Goal: Task Accomplishment & Management: Use online tool/utility

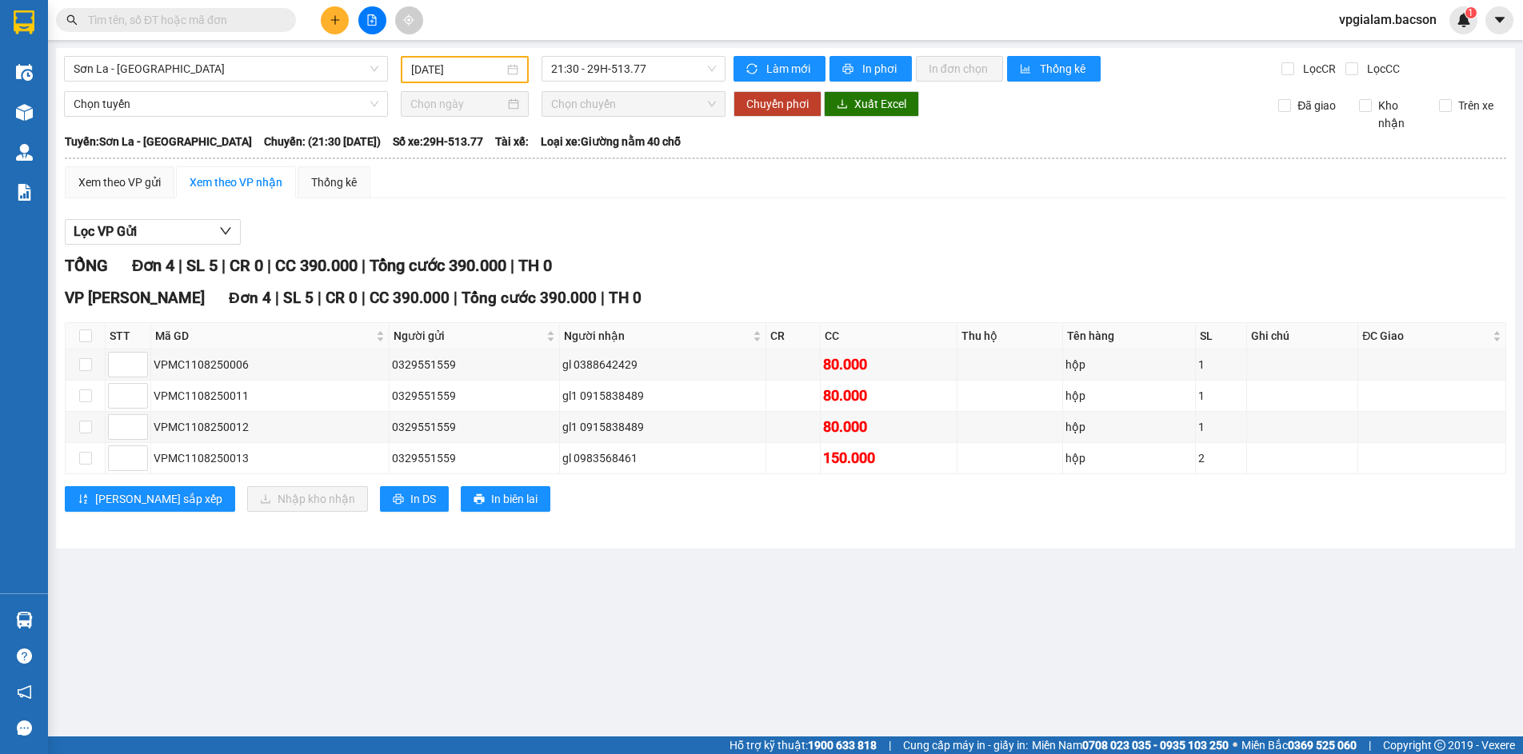
click at [510, 65] on div "[DATE]" at bounding box center [464, 70] width 107 height 18
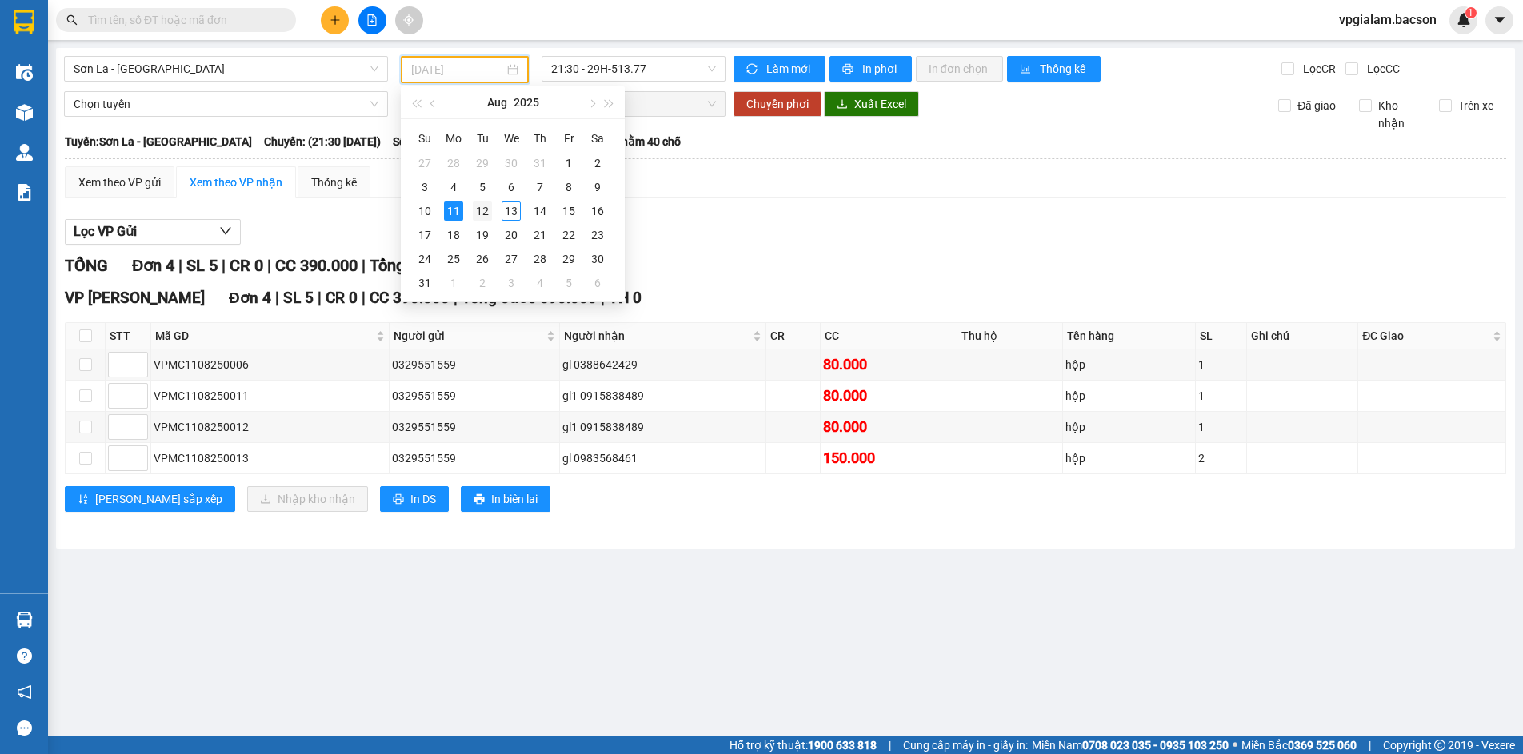
click at [485, 211] on div "12" at bounding box center [482, 211] width 19 height 19
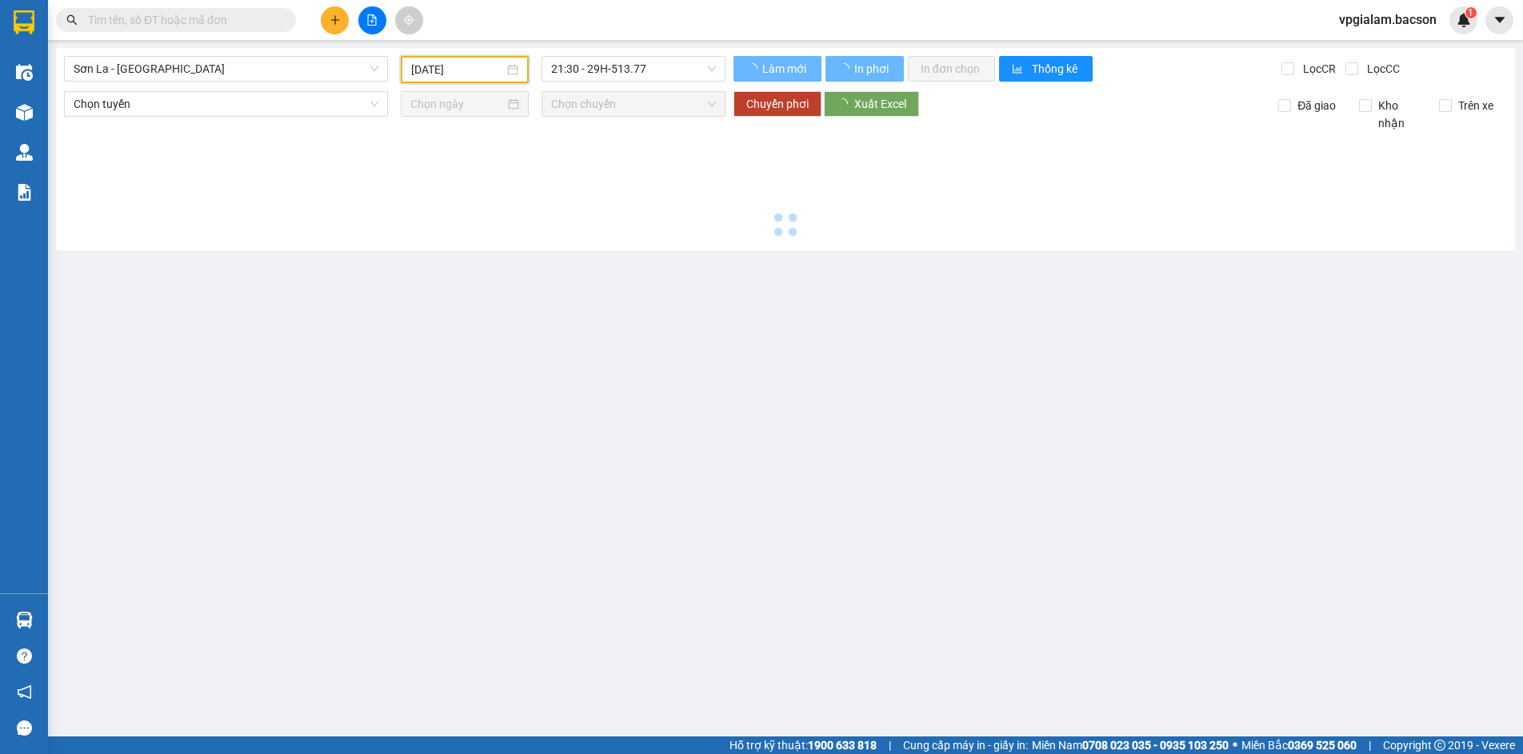
type input "[DATE]"
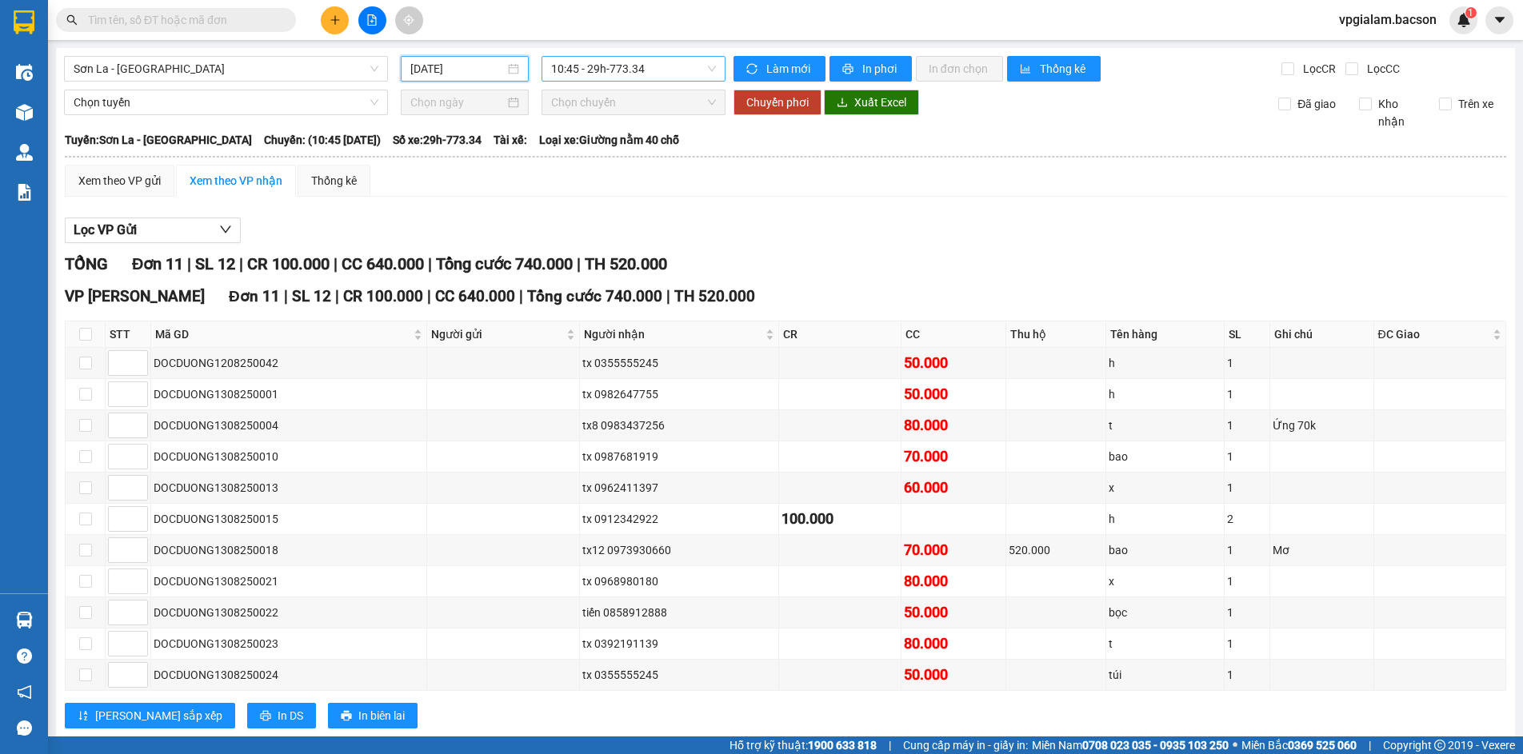
click at [706, 70] on span "10:45 - 29h-773.34" at bounding box center [633, 69] width 165 height 24
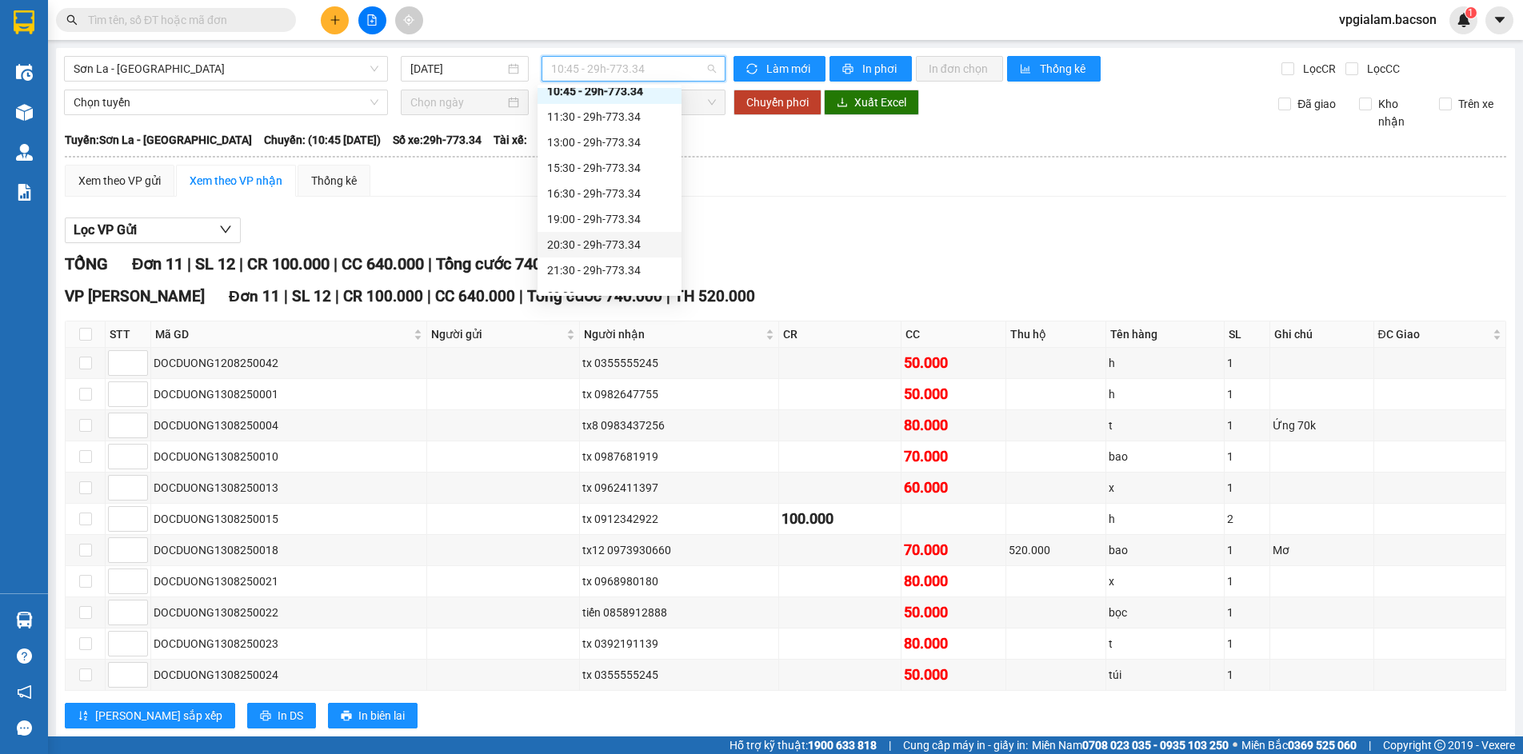
scroll to position [77, 0]
click at [616, 229] on div "21:30 - 29h-773.34" at bounding box center [609, 229] width 125 height 18
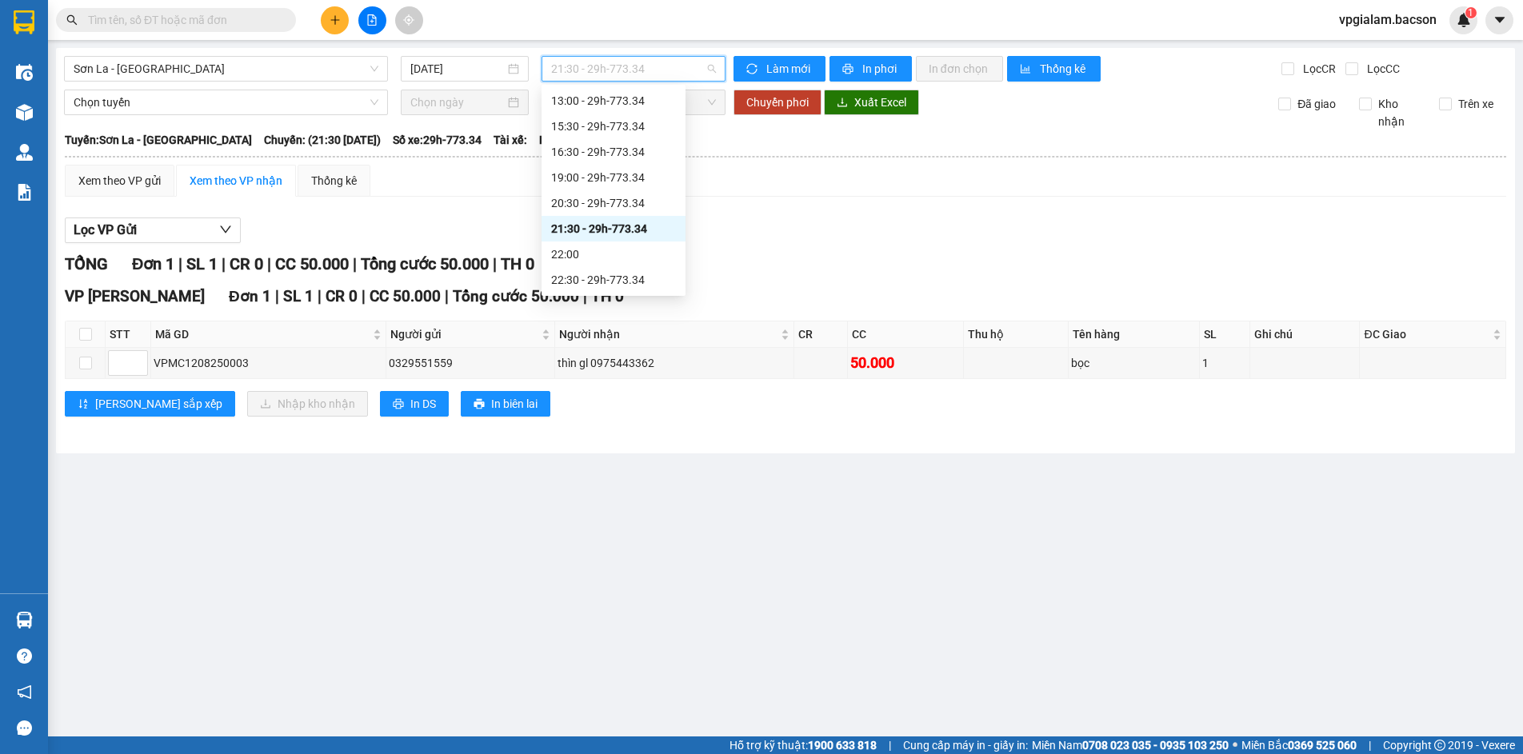
click at [722, 73] on div "21:30 - 29h-773.34" at bounding box center [634, 69] width 184 height 26
click at [619, 198] on div "15:30 - 29h-773.34" at bounding box center [613, 203] width 125 height 18
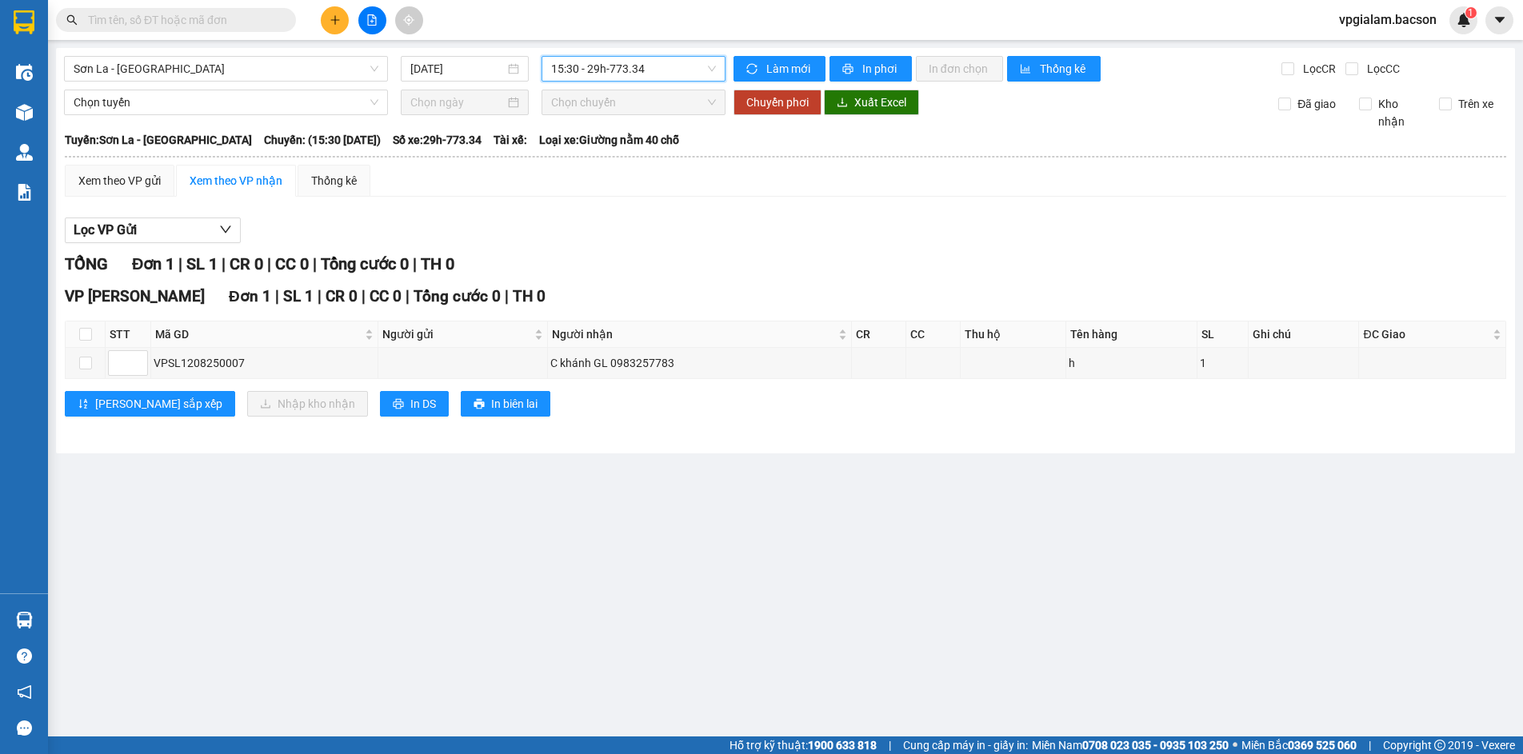
click at [715, 63] on span "15:30 - 29h-773.34" at bounding box center [633, 69] width 165 height 24
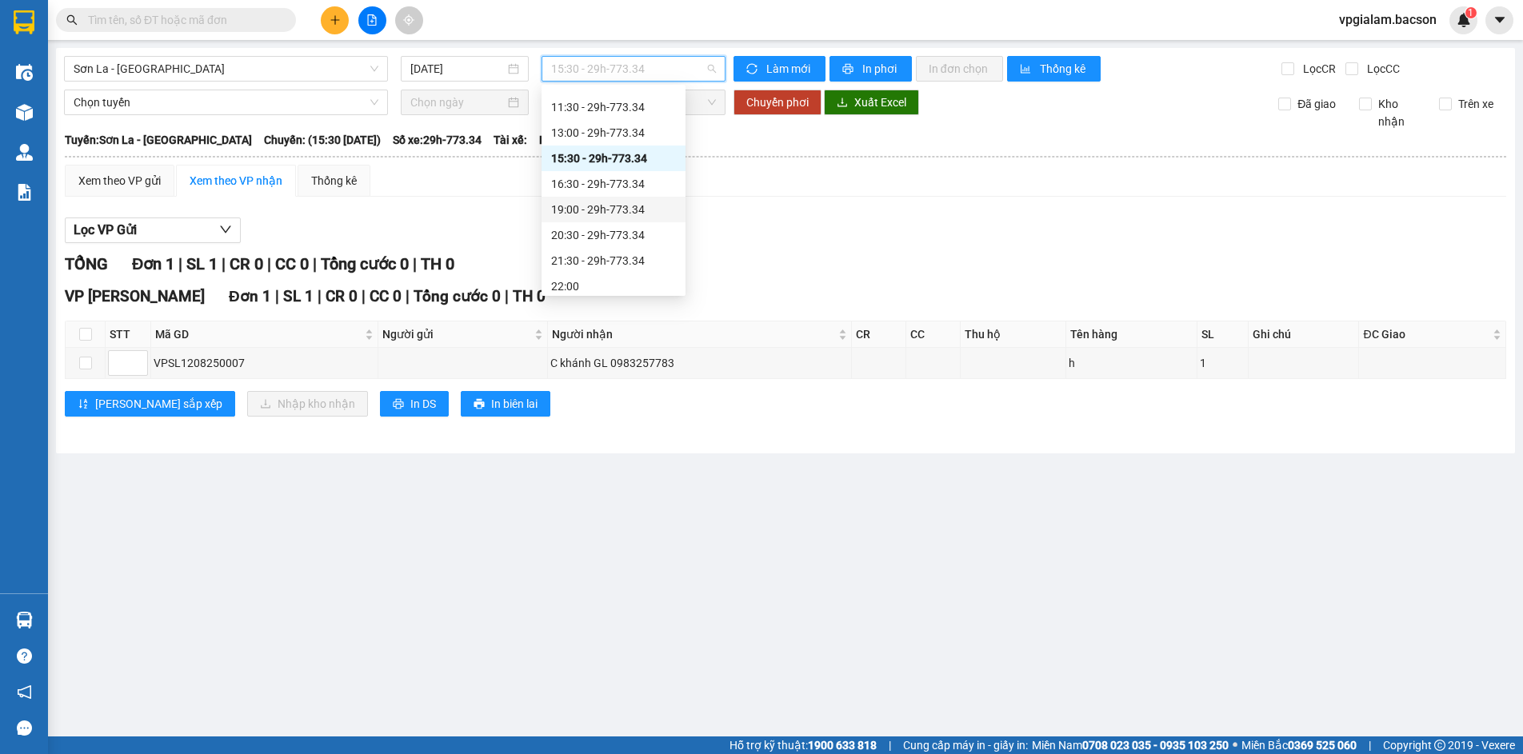
scroll to position [77, 0]
click at [622, 275] on div "22:30 - 29h-773.34" at bounding box center [613, 280] width 125 height 18
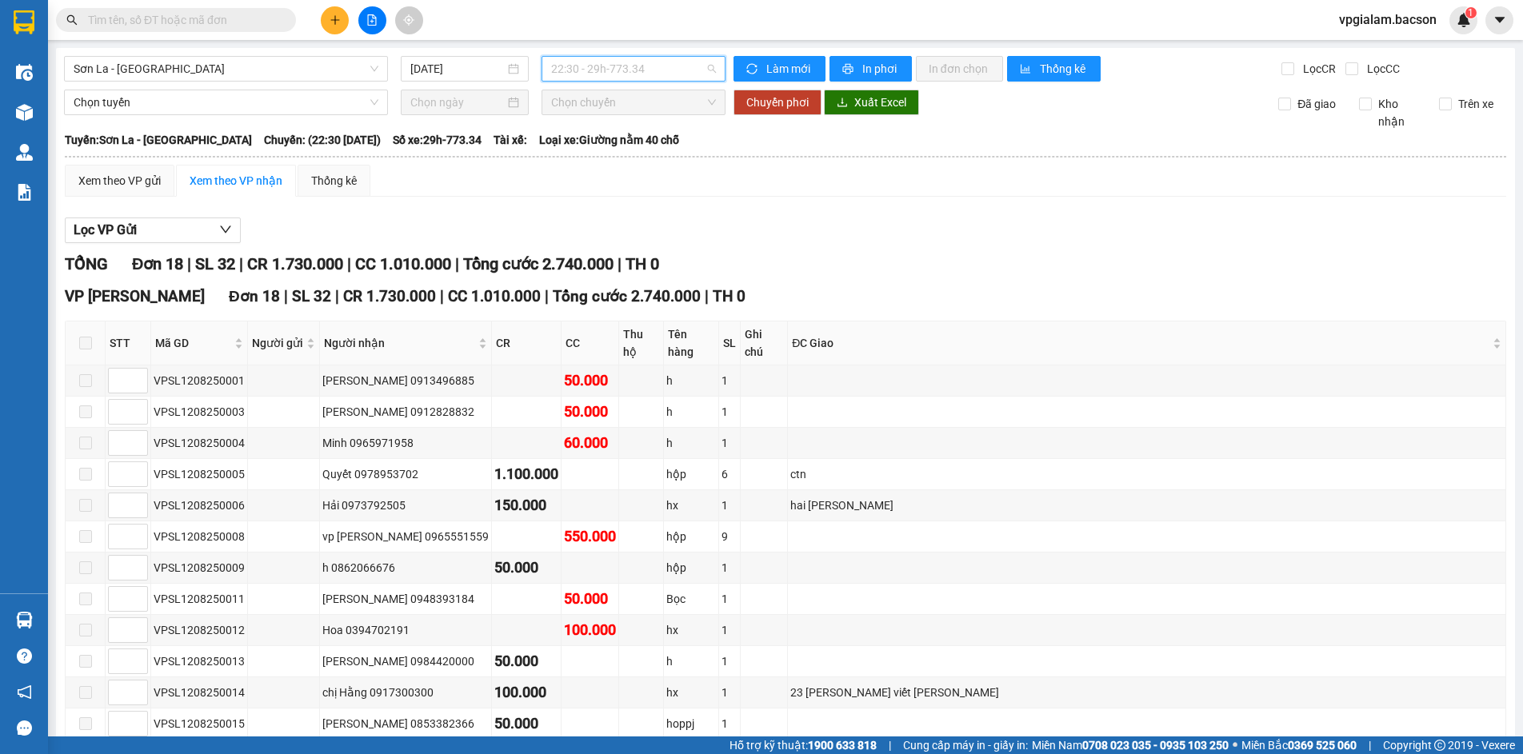
click at [713, 69] on div "22:30 - 29h-773.34" at bounding box center [634, 69] width 184 height 26
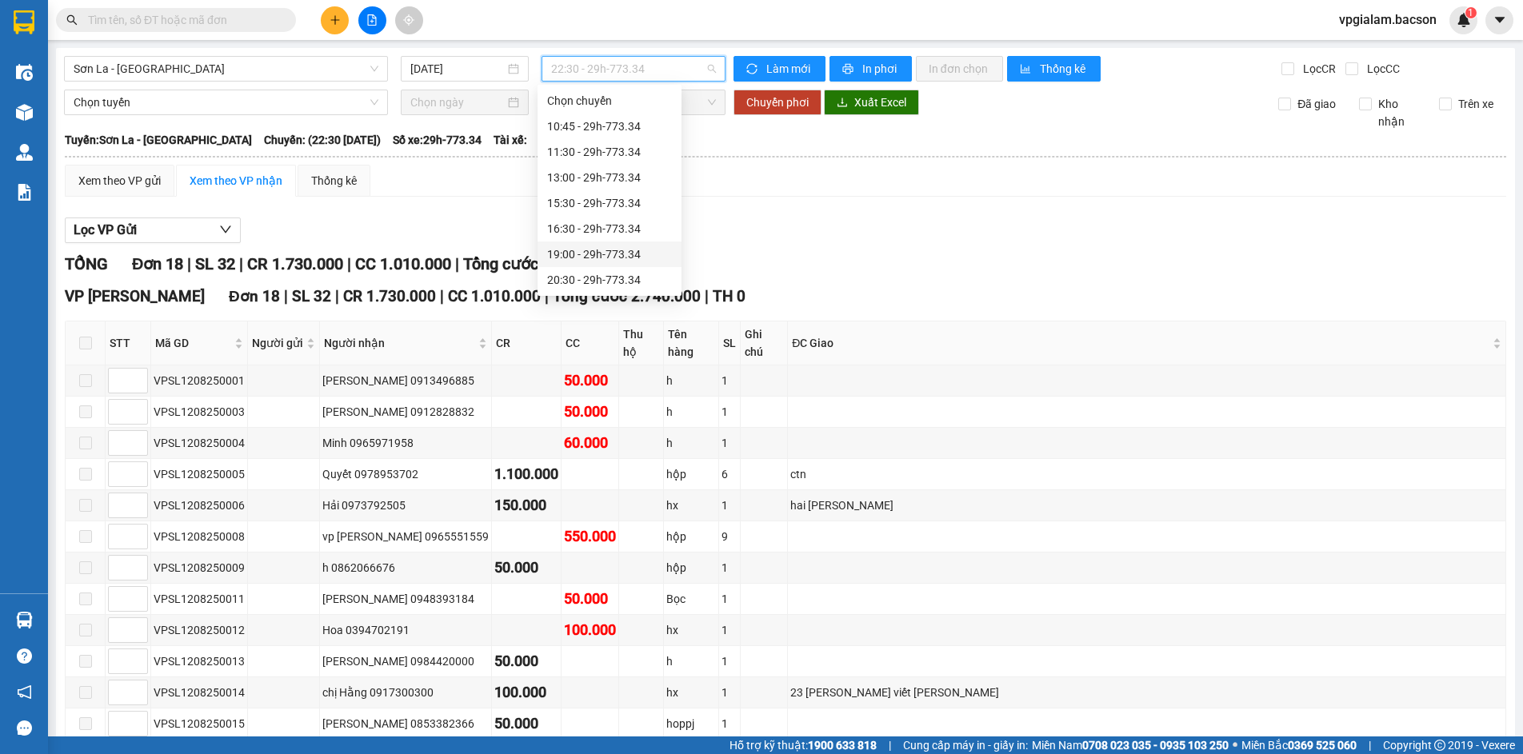
click at [605, 252] on div "19:00 - 29h-773.34" at bounding box center [609, 255] width 125 height 18
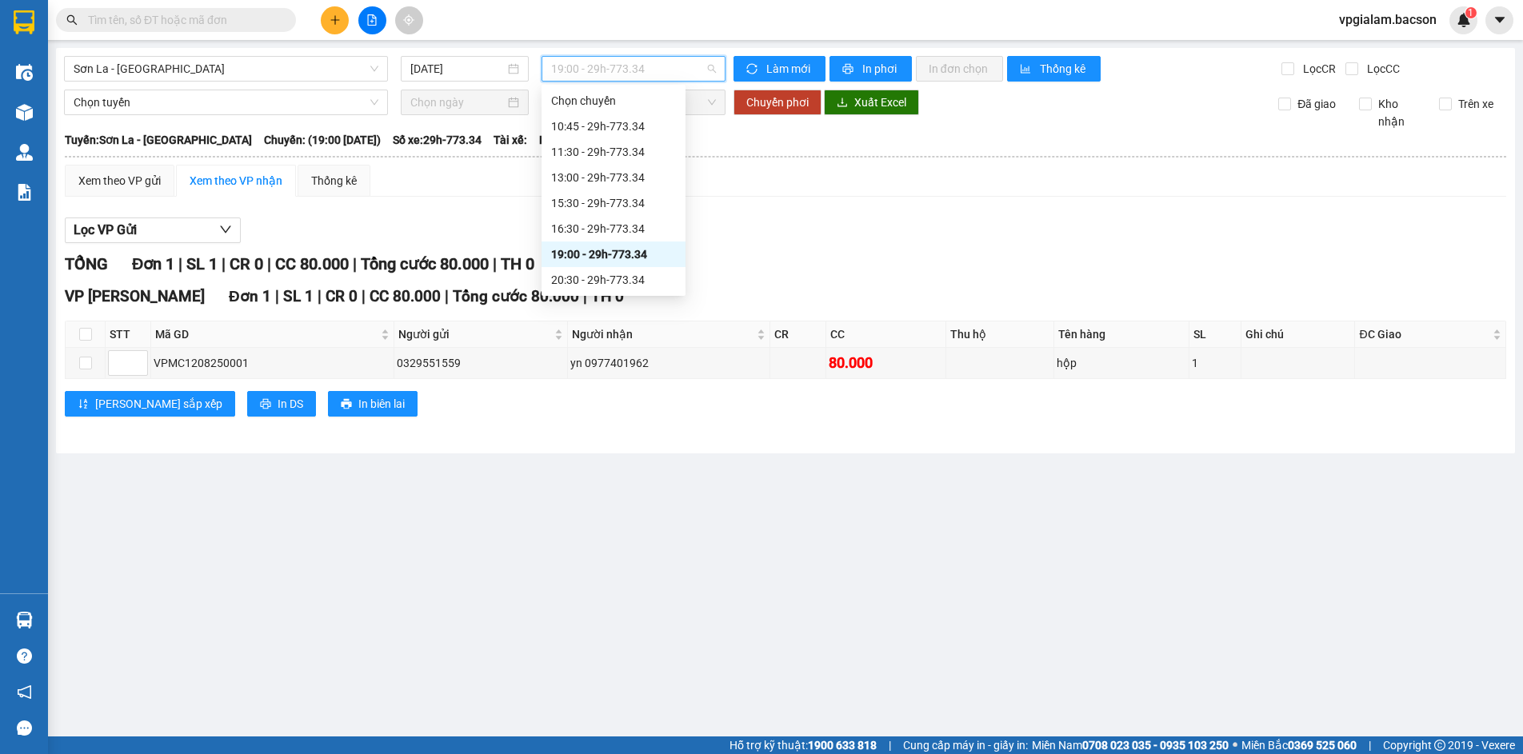
click at [716, 59] on div "19:00 - 29h-773.34" at bounding box center [634, 69] width 184 height 26
click at [618, 174] on div "13:00 - 29h-773.34" at bounding box center [613, 178] width 125 height 18
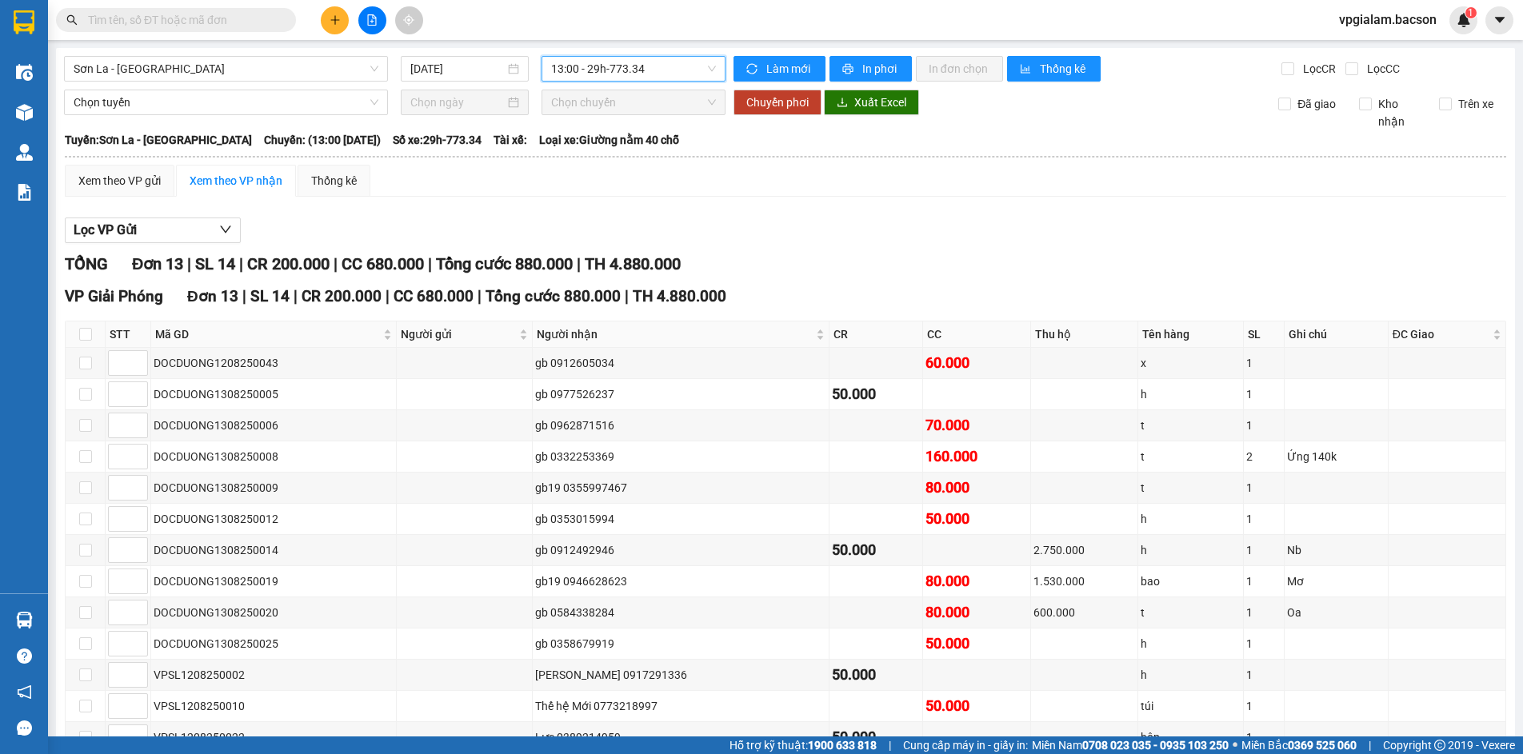
click at [707, 70] on span "13:00 - 29h-773.34" at bounding box center [633, 69] width 165 height 24
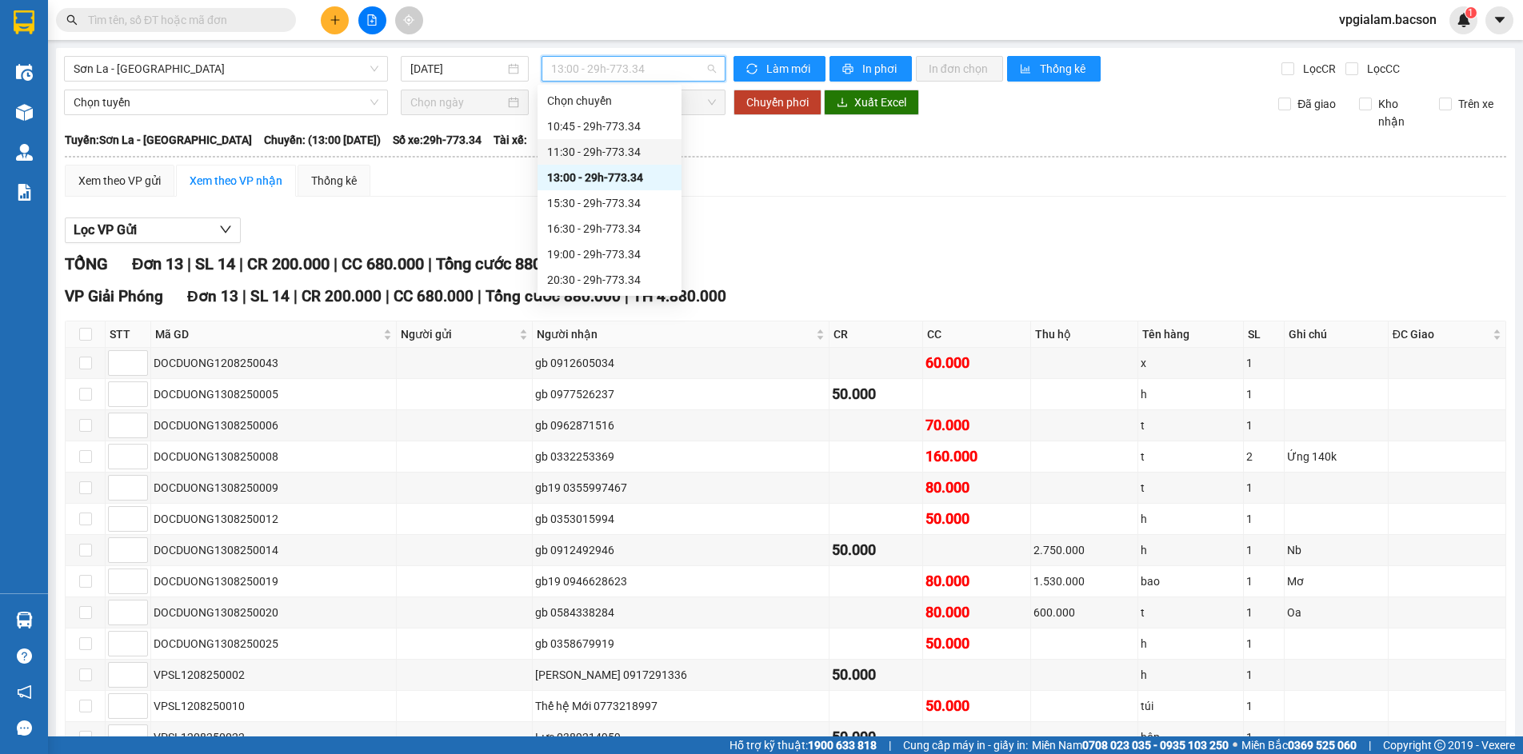
click at [637, 143] on div "11:30 - 29h-773.34" at bounding box center [609, 152] width 125 height 18
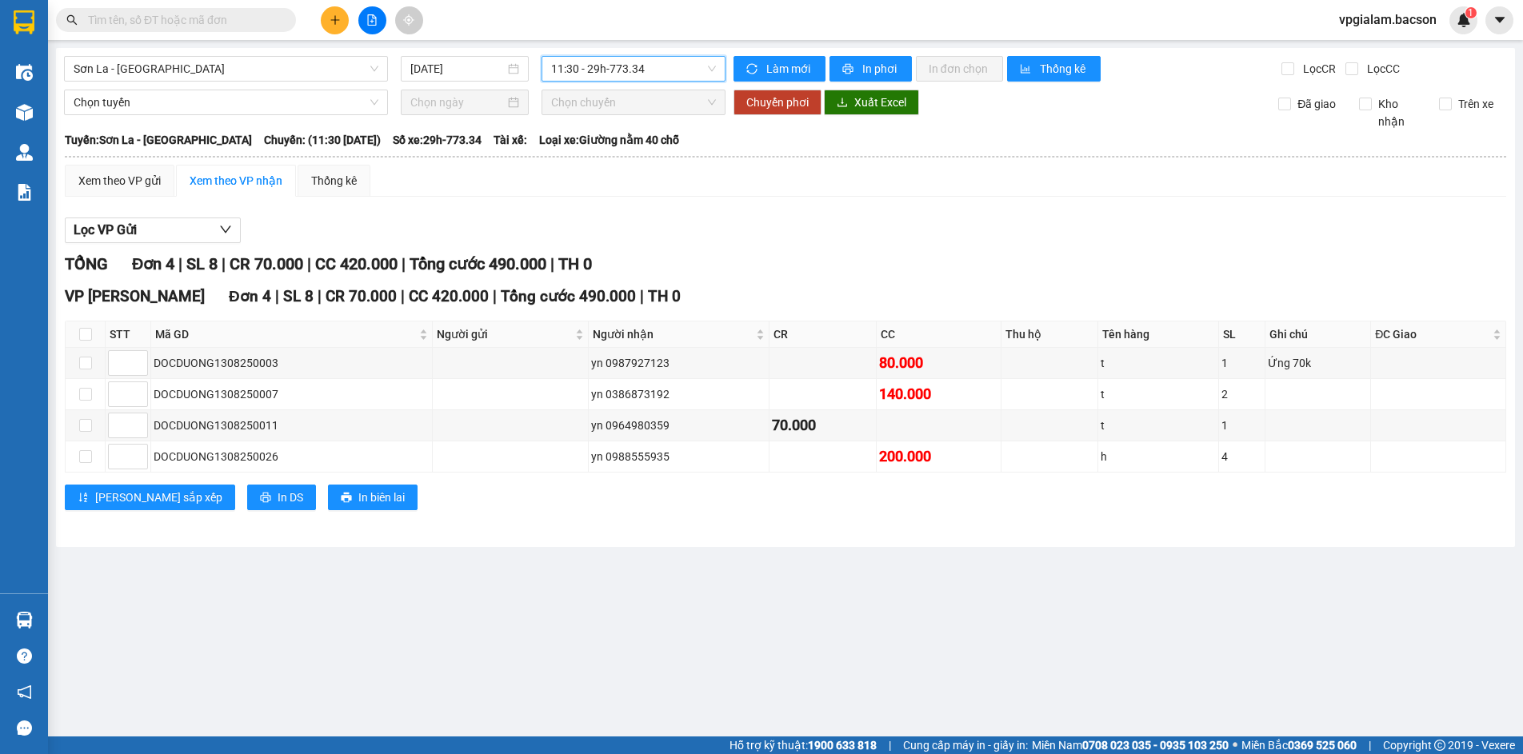
click at [714, 67] on span "11:30 - 29h-773.34" at bounding box center [633, 69] width 165 height 24
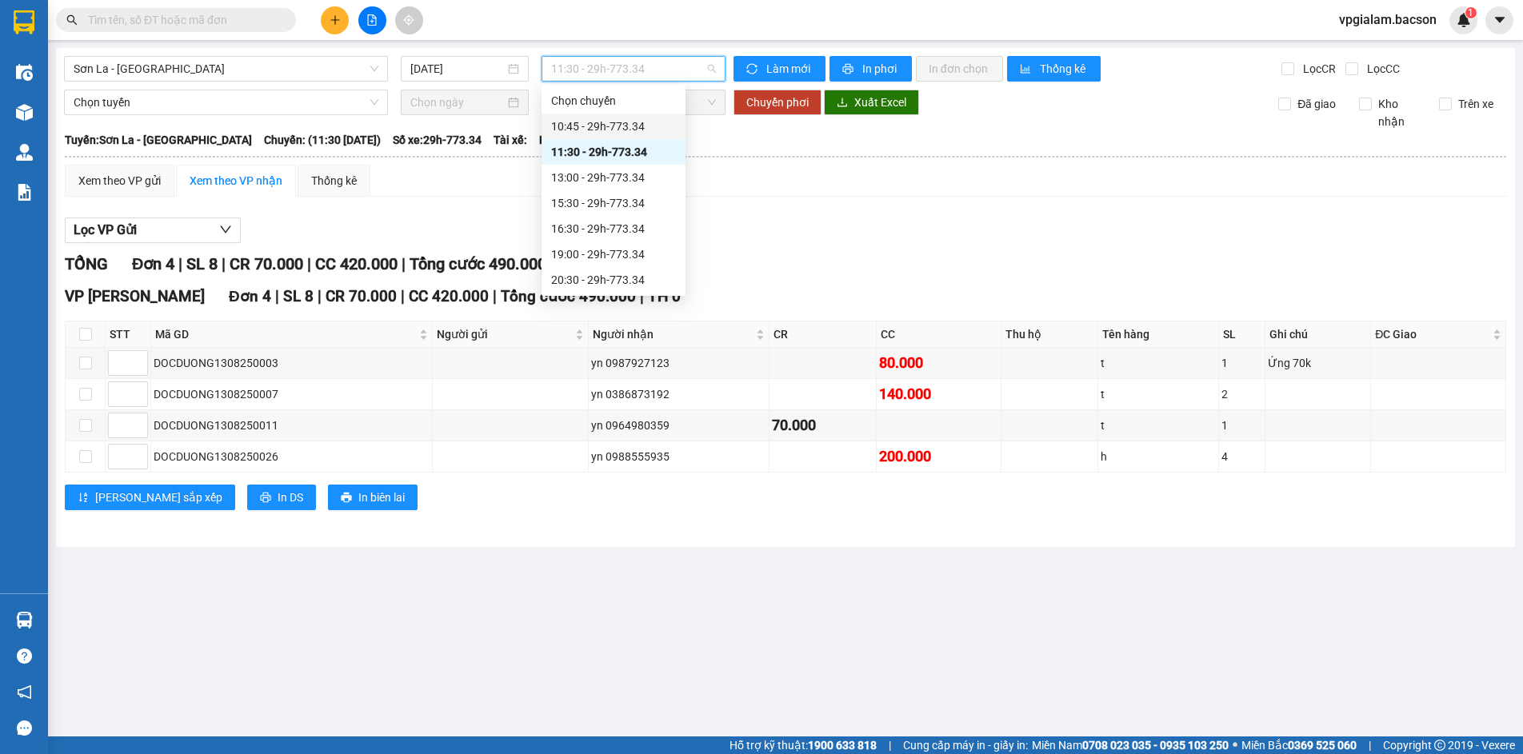
click at [646, 121] on div "10:45 - 29h-773.34" at bounding box center [613, 127] width 125 height 18
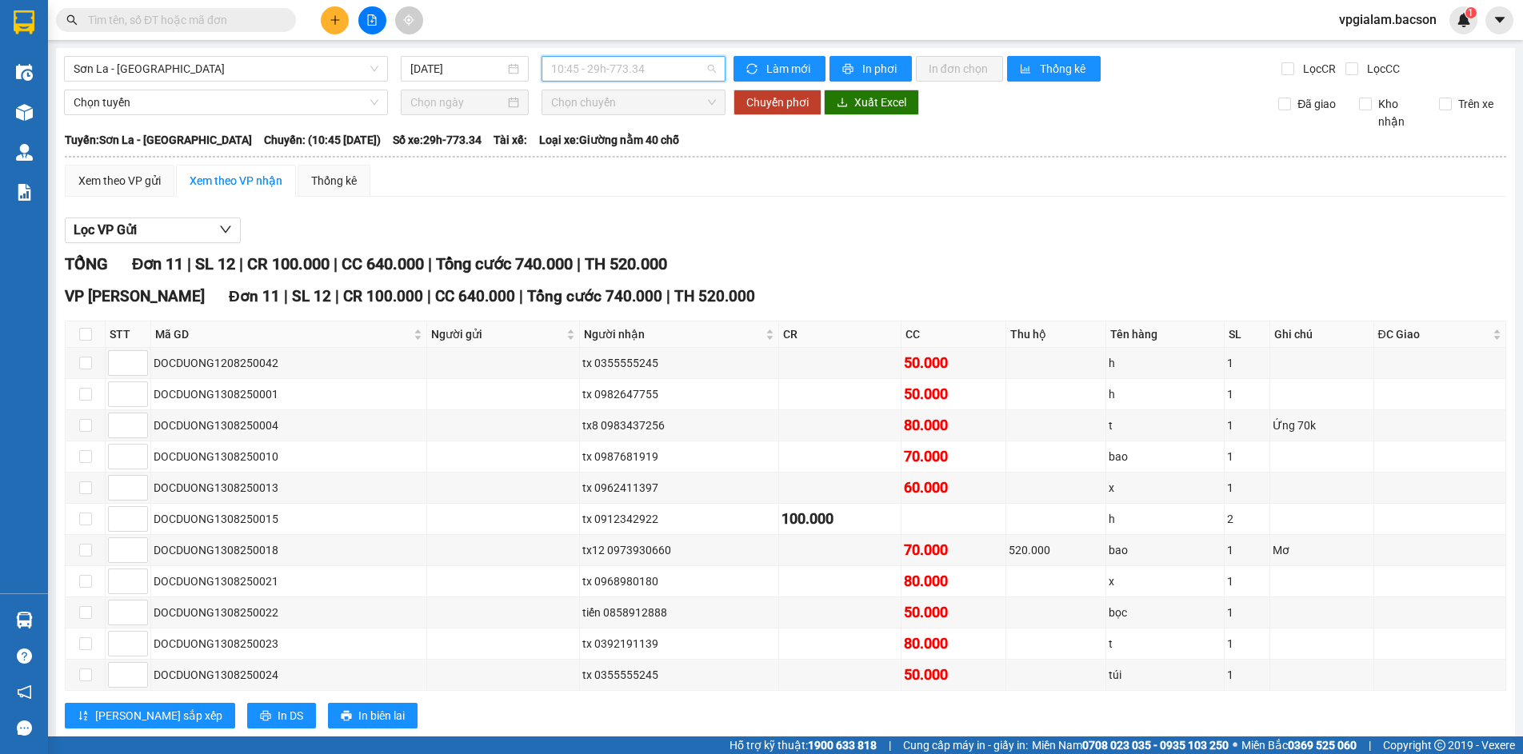
click at [708, 67] on span "10:45 - 29h-773.34" at bounding box center [633, 69] width 165 height 24
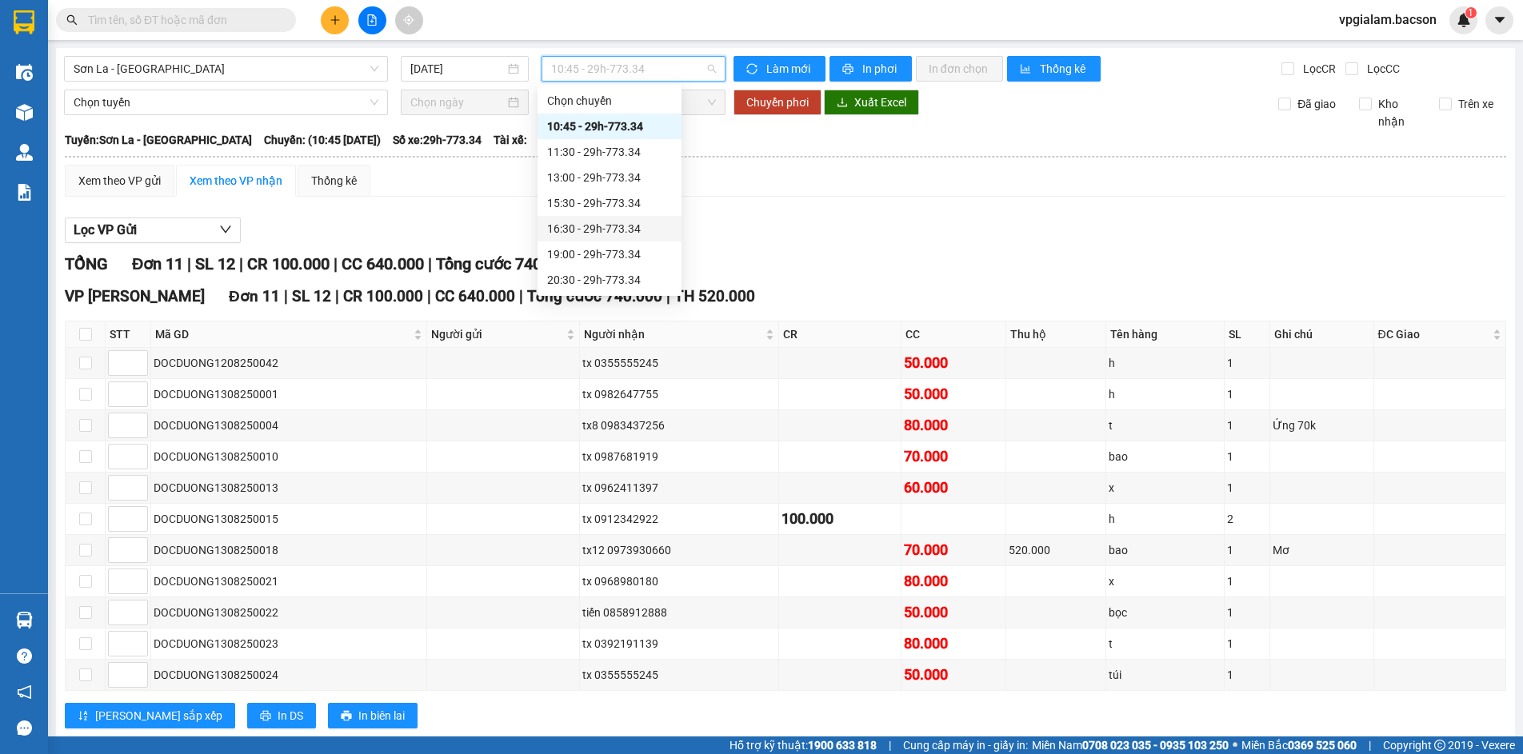
click at [629, 224] on div "16:30 - 29h-773.34" at bounding box center [609, 229] width 125 height 18
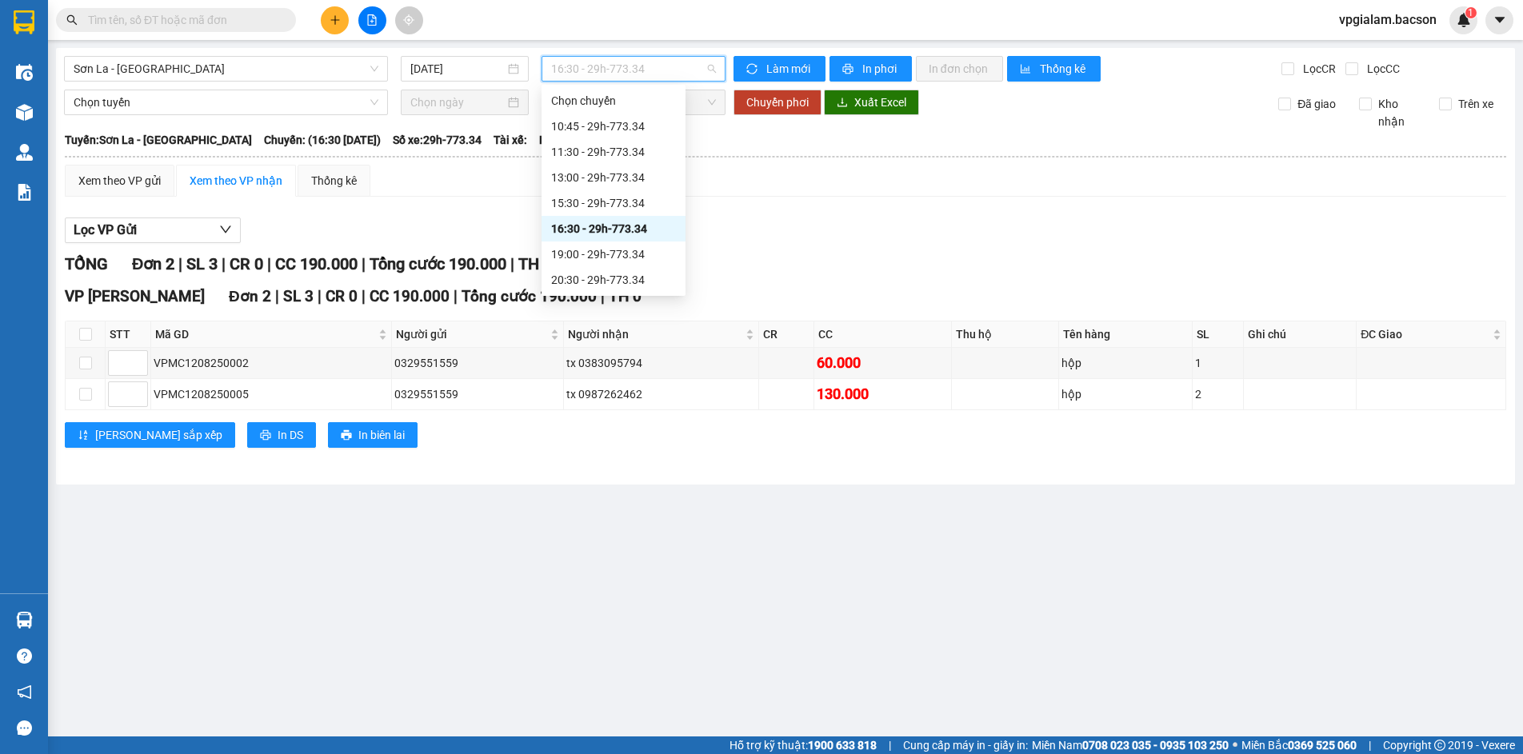
click at [717, 66] on div "16:30 - 29h-773.34" at bounding box center [634, 69] width 184 height 26
click at [619, 204] on div "15:30 - 29h-773.34" at bounding box center [613, 203] width 125 height 18
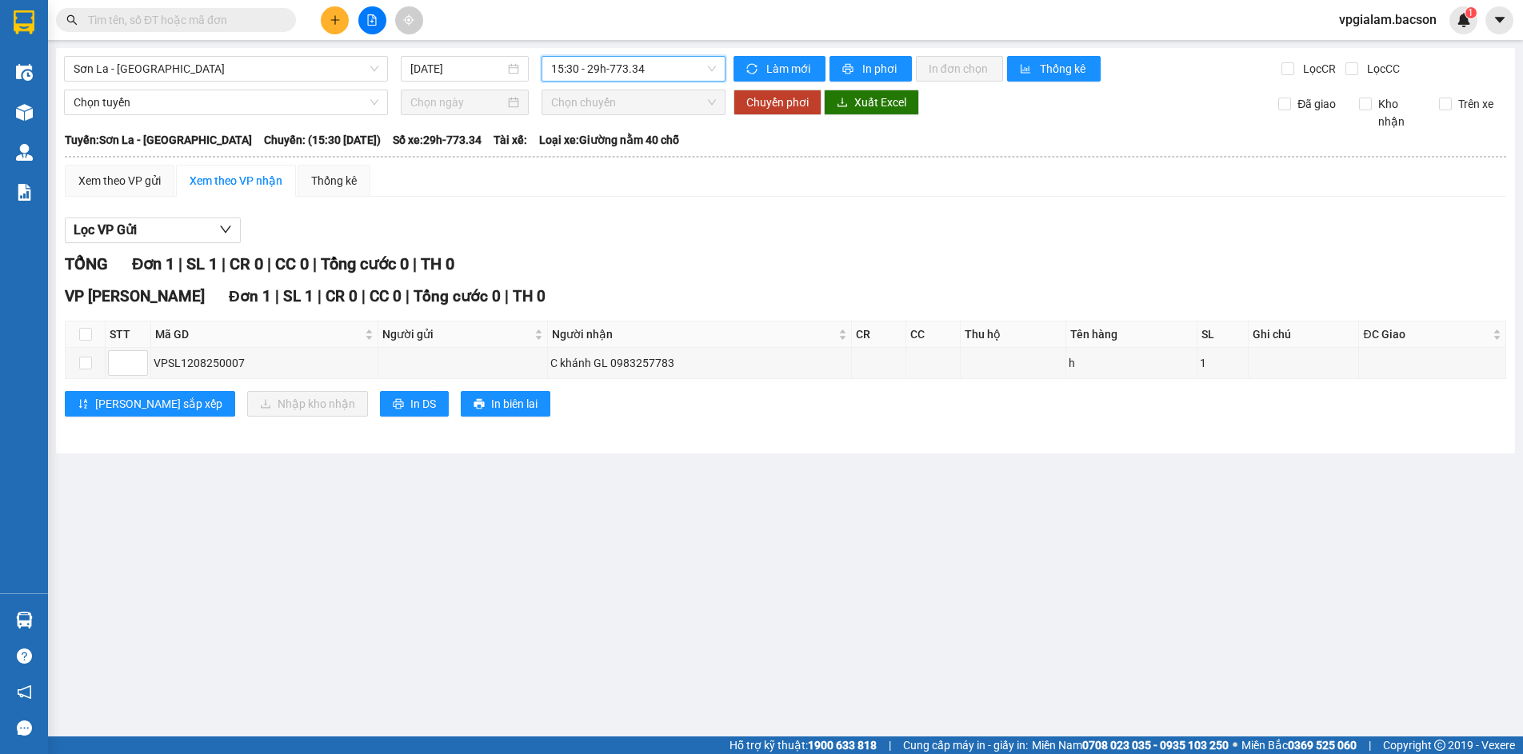
click at [715, 66] on span "15:30 - 29h-773.34" at bounding box center [633, 69] width 165 height 24
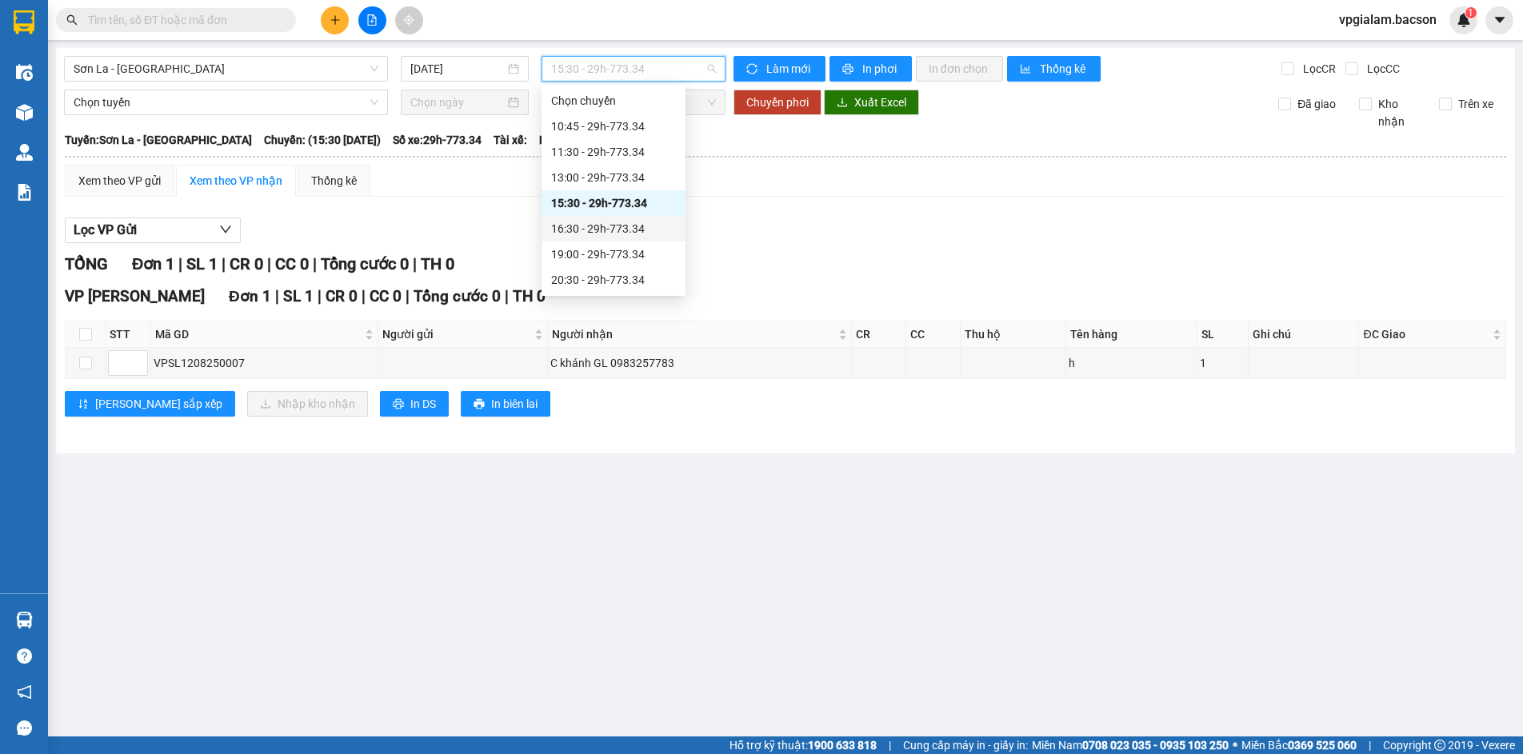
scroll to position [77, 0]
click at [638, 222] on div "21:30 - 29h-773.34" at bounding box center [613, 229] width 125 height 18
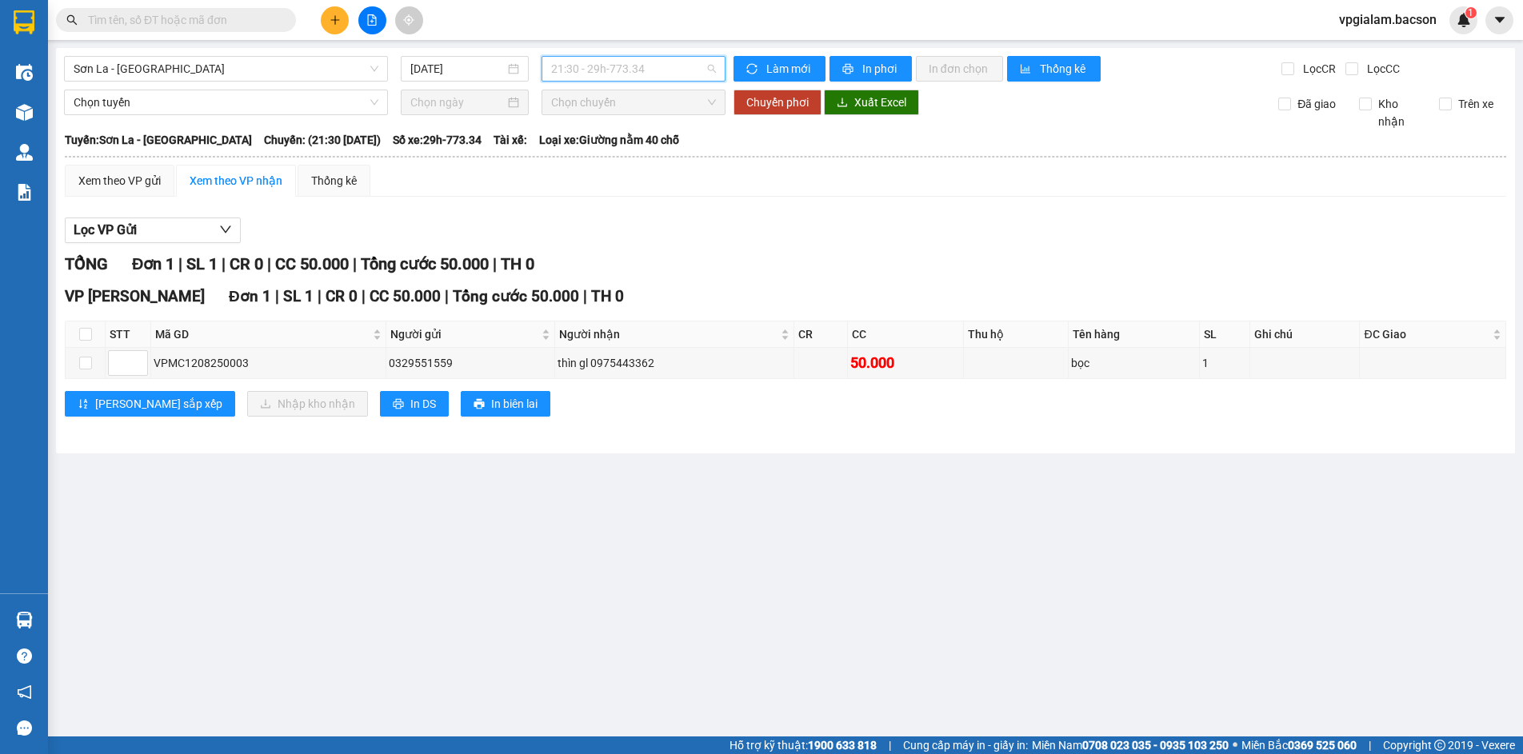
click at [715, 67] on span "21:30 - 29h-773.34" at bounding box center [633, 69] width 165 height 24
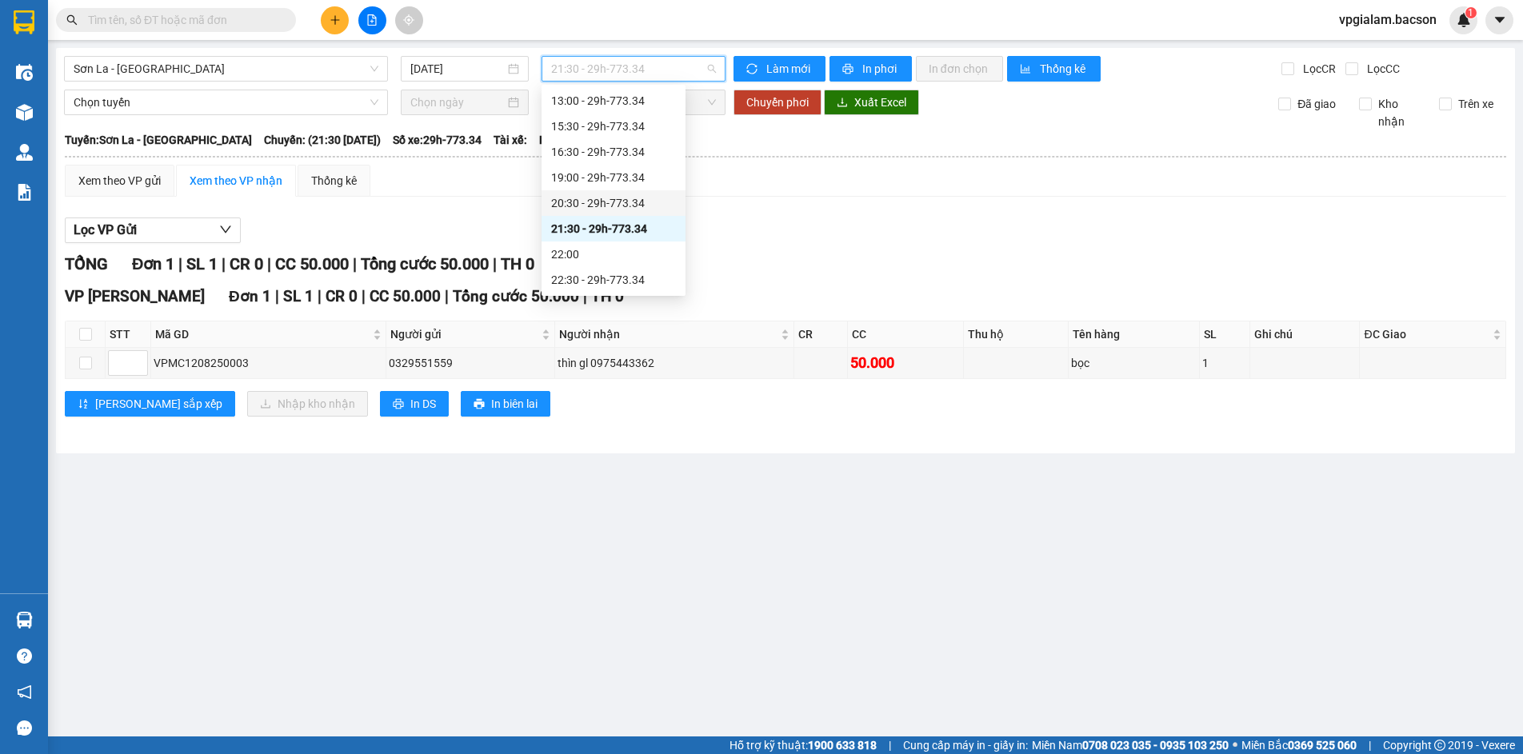
click at [609, 202] on div "20:30 - 29h-773.34" at bounding box center [613, 203] width 125 height 18
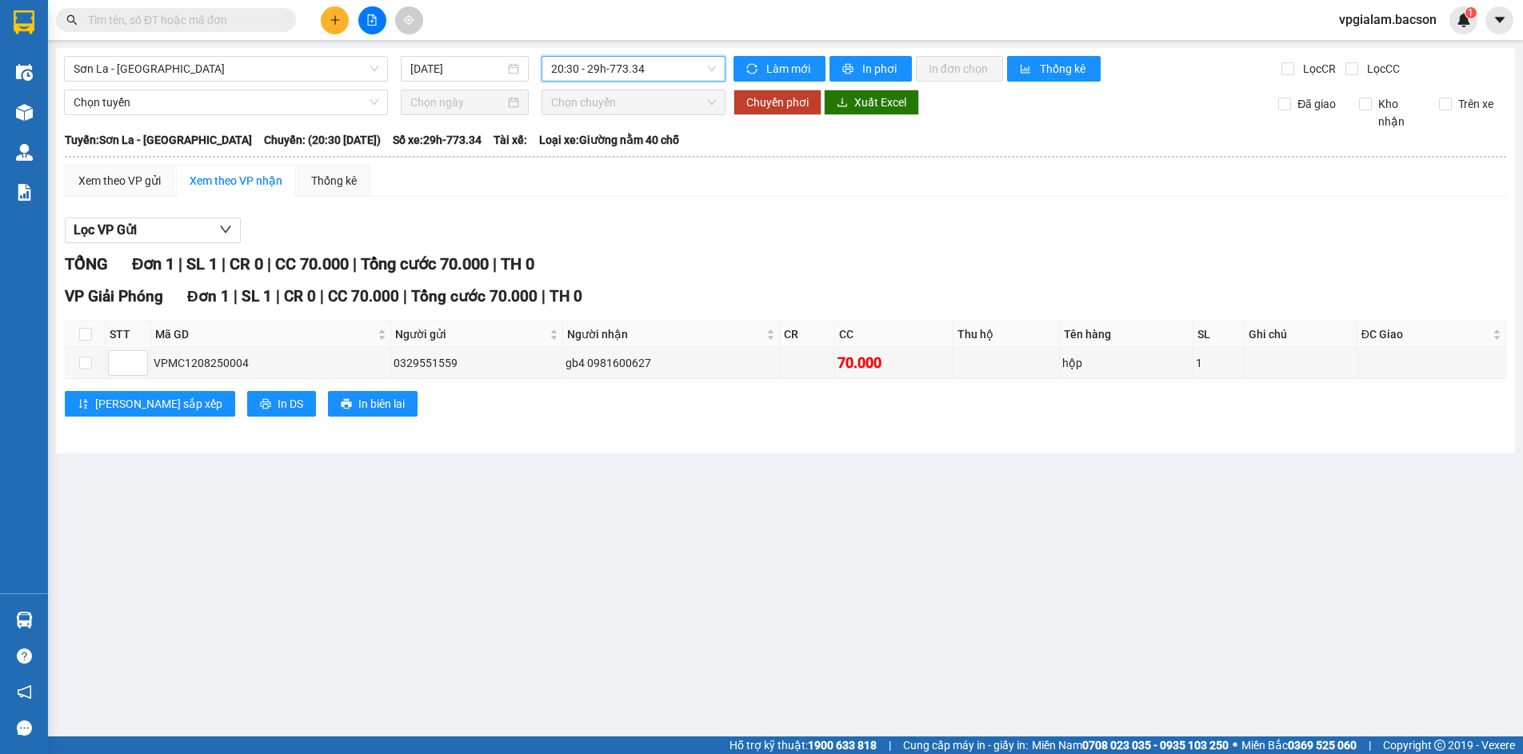
click at [709, 71] on span "20:30 - 29h-773.34" at bounding box center [633, 69] width 165 height 24
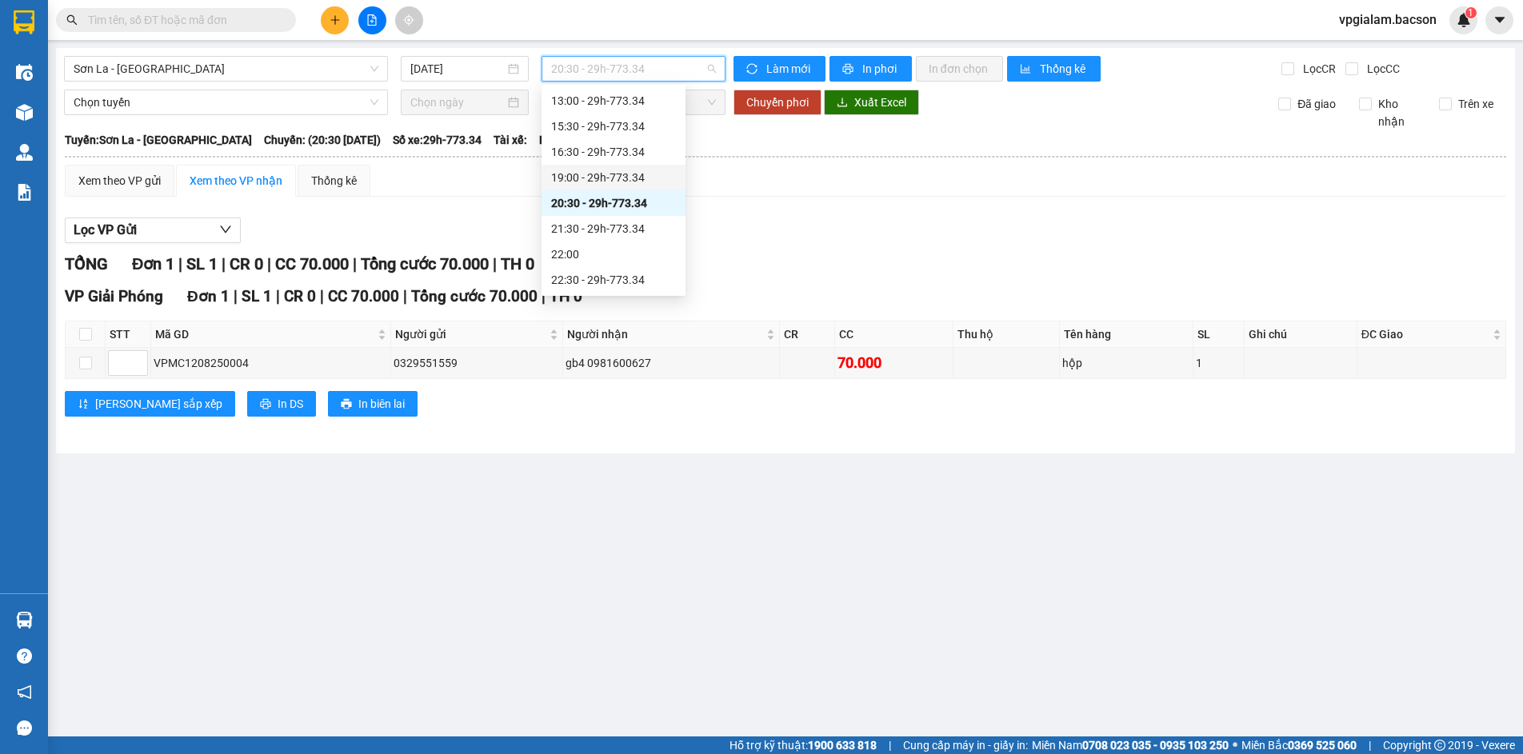
click at [621, 170] on div "19:00 - 29h-773.34" at bounding box center [613, 178] width 125 height 18
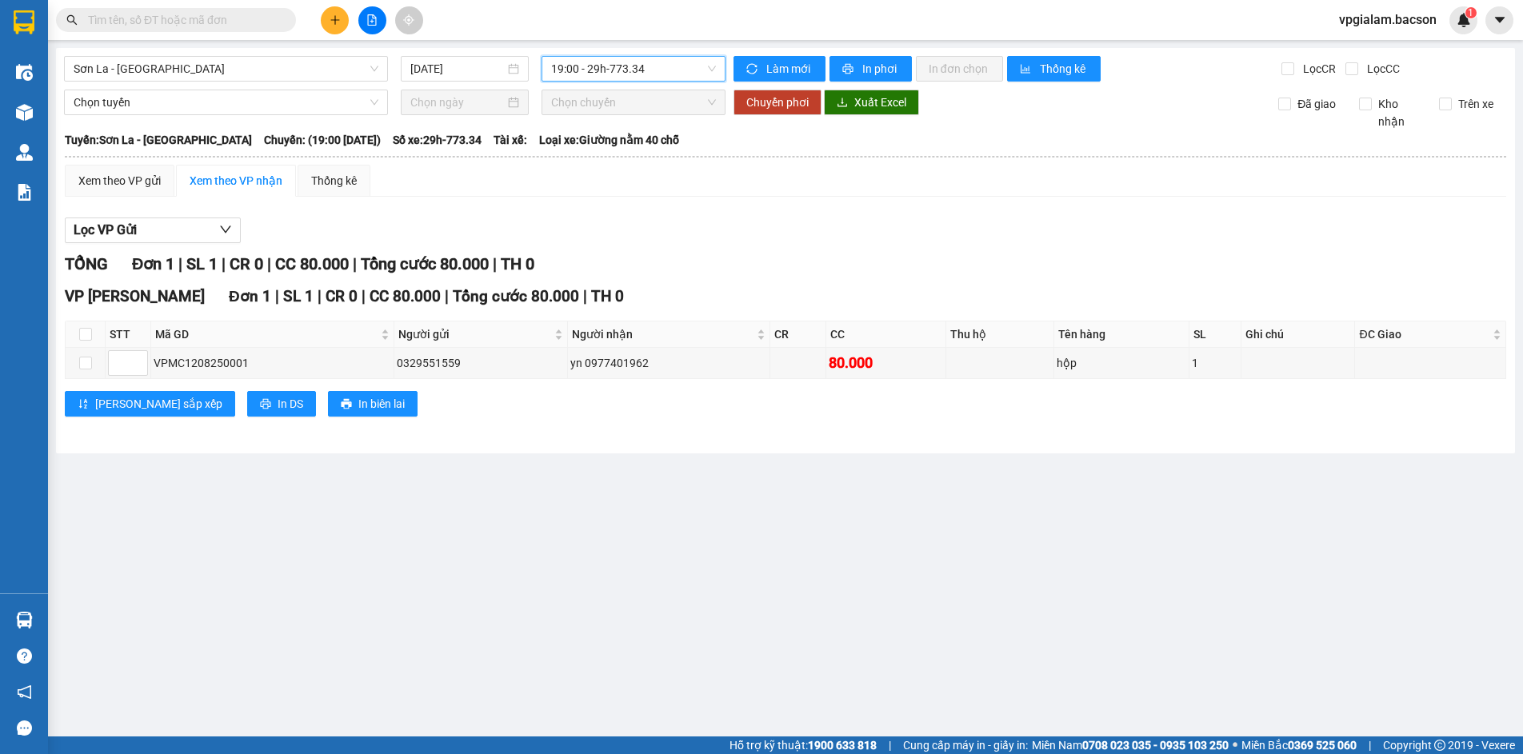
click at [716, 74] on div "19:00 - 29h-773.34" at bounding box center [634, 69] width 184 height 26
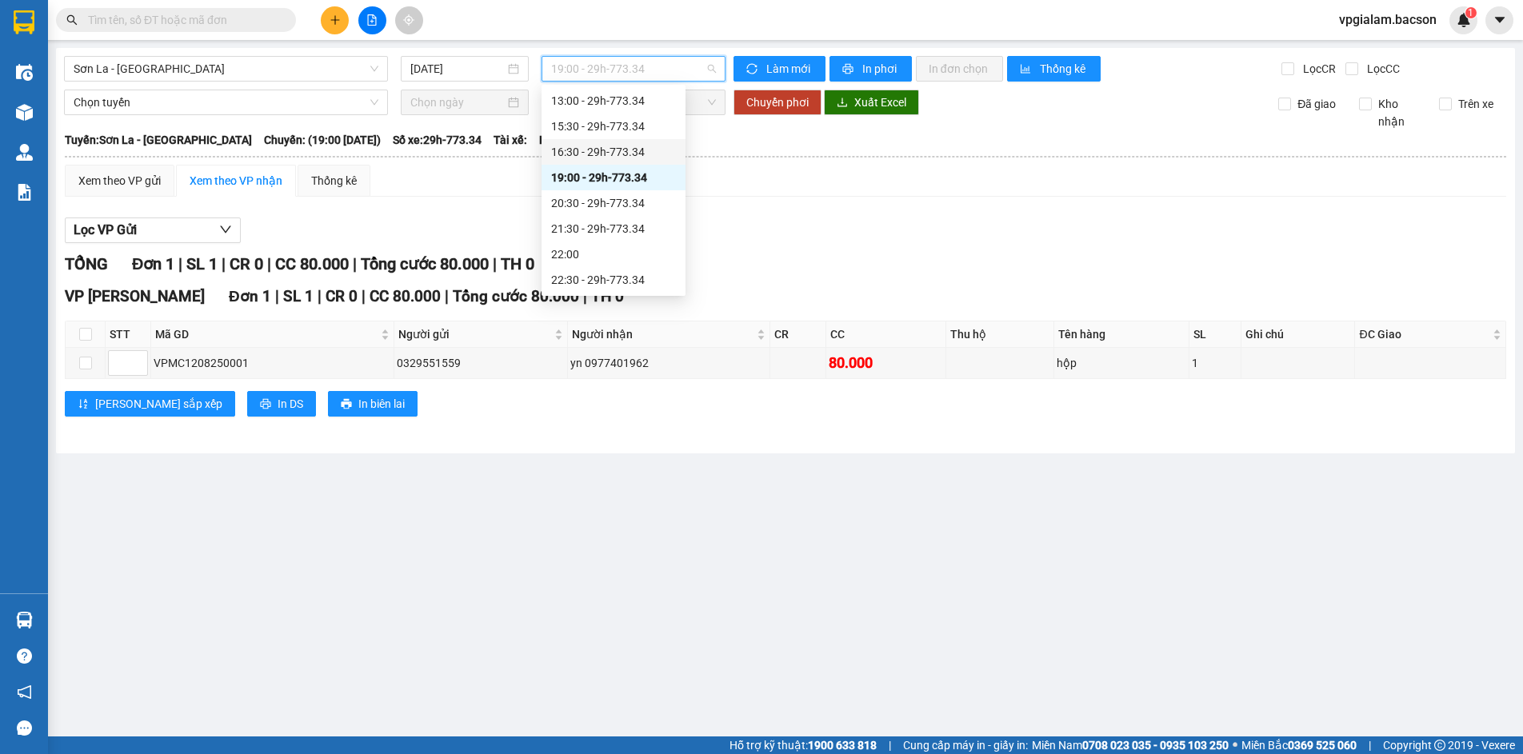
click at [617, 144] on div "16:30 - 29h-773.34" at bounding box center [613, 152] width 125 height 18
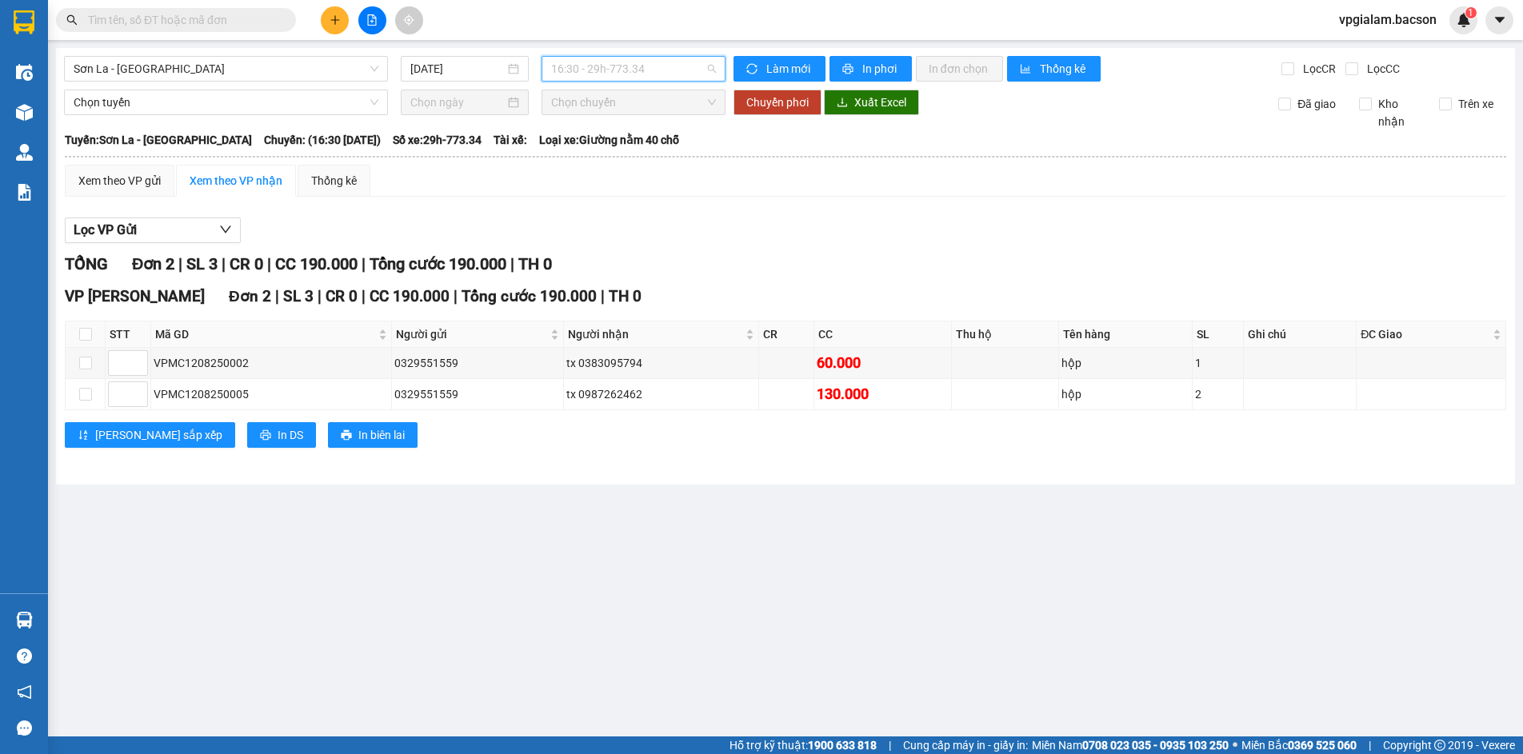
click at [710, 68] on span "16:30 - 29h-773.34" at bounding box center [633, 69] width 165 height 24
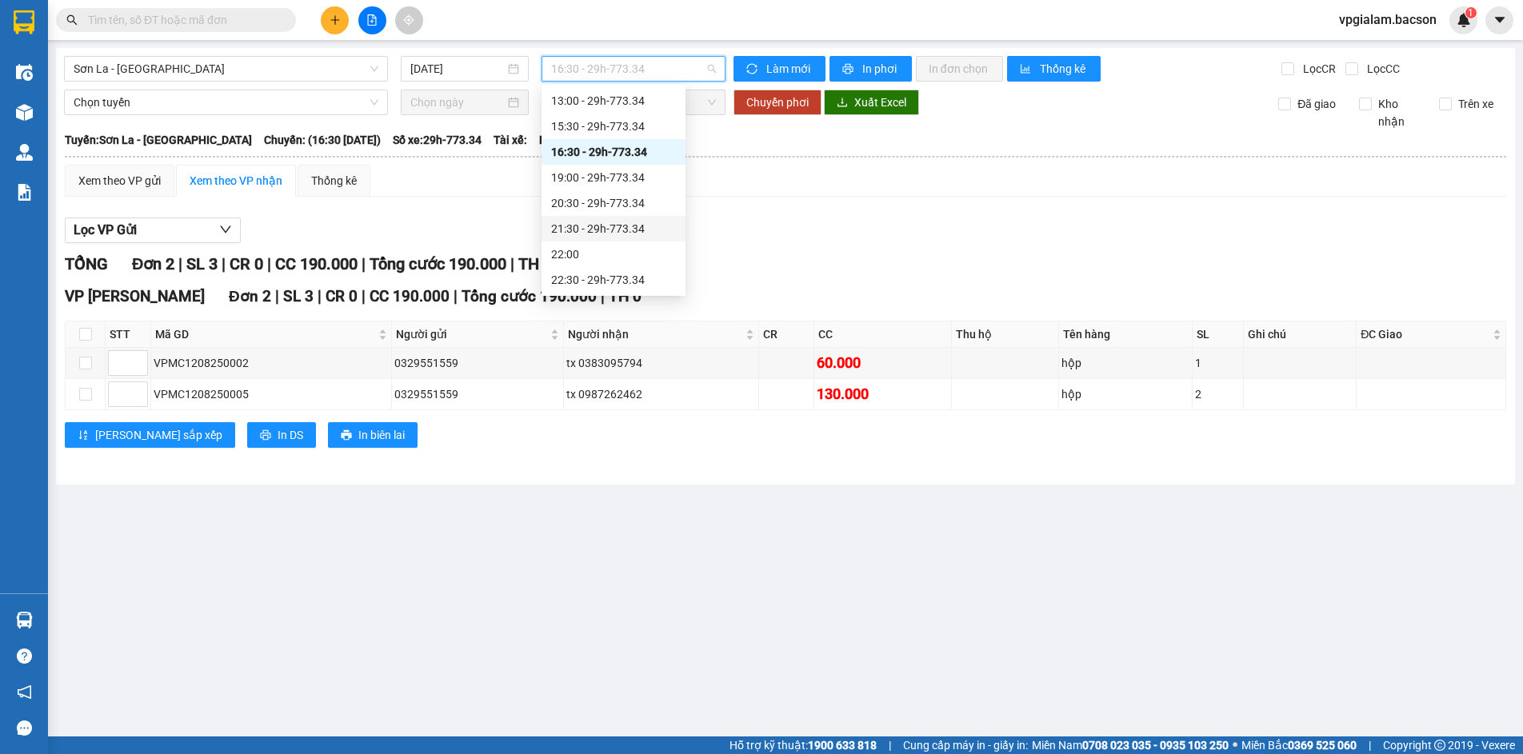
click at [619, 222] on div "21:30 - 29h-773.34" at bounding box center [613, 229] width 125 height 18
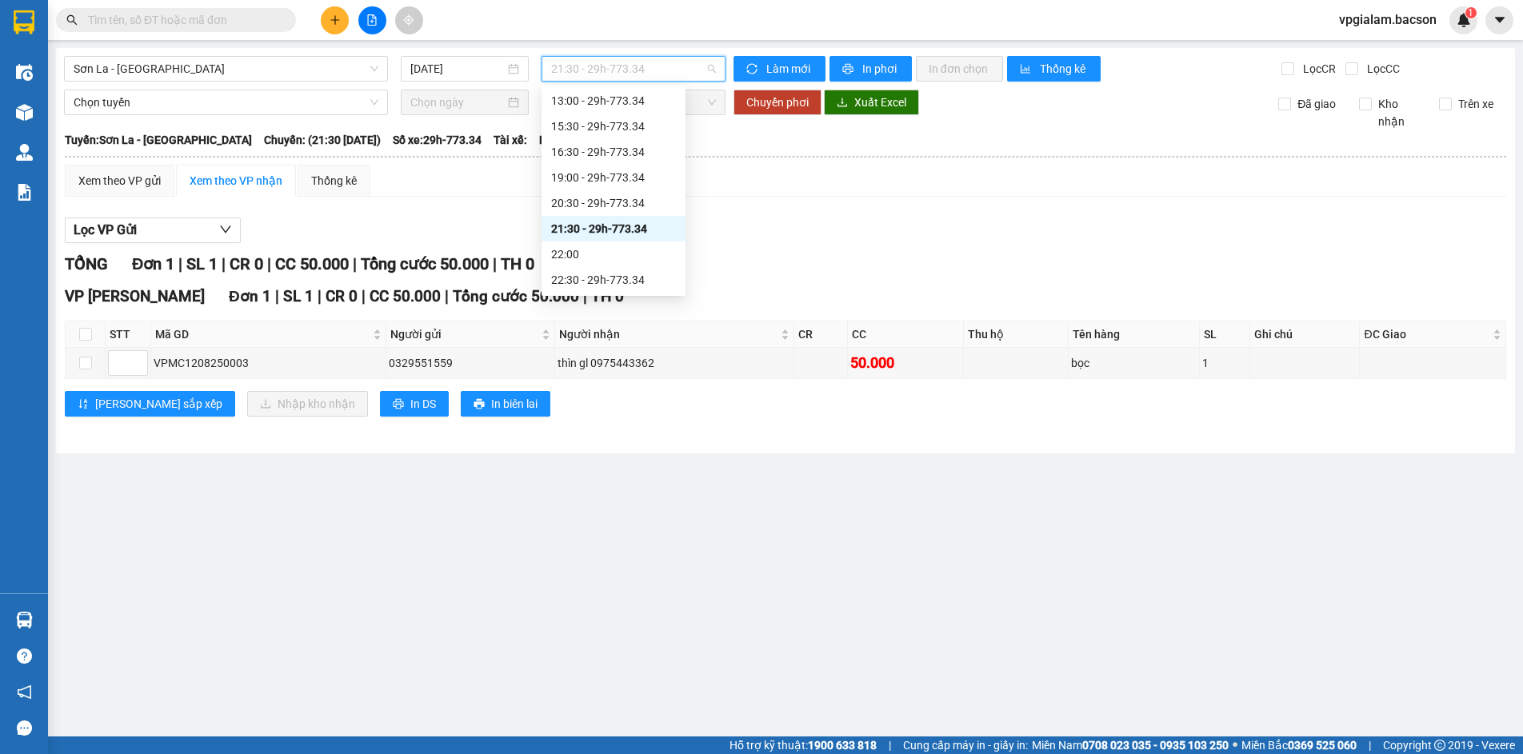
click at [718, 66] on div "21:30 - 29h-773.34" at bounding box center [634, 69] width 184 height 26
click at [621, 123] on div "15:30 - 29h-773.34" at bounding box center [613, 127] width 125 height 18
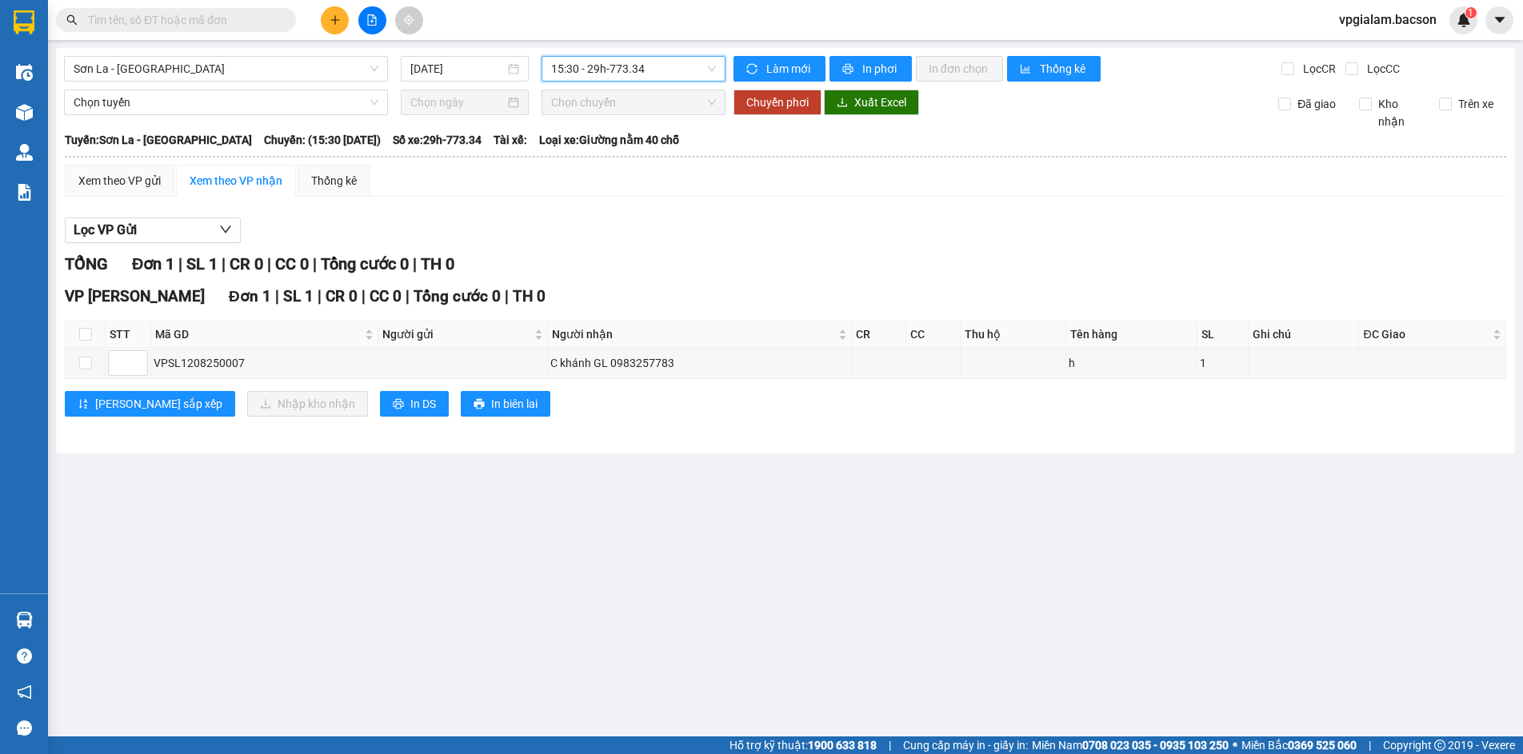
click at [710, 68] on span "15:30 - 29h-773.34" at bounding box center [633, 69] width 165 height 24
